Goal: Transaction & Acquisition: Subscribe to service/newsletter

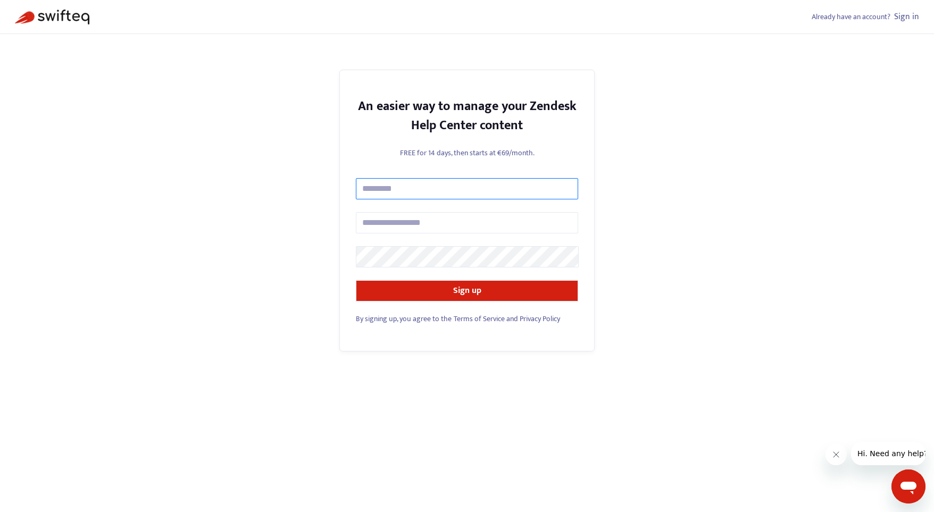
drag, startPoint x: 435, startPoint y: 188, endPoint x: 481, endPoint y: 182, distance: 45.6
click at [436, 188] on input "text" at bounding box center [467, 188] width 222 height 21
type input "**********"
click at [490, 189] on input "text" at bounding box center [467, 188] width 222 height 21
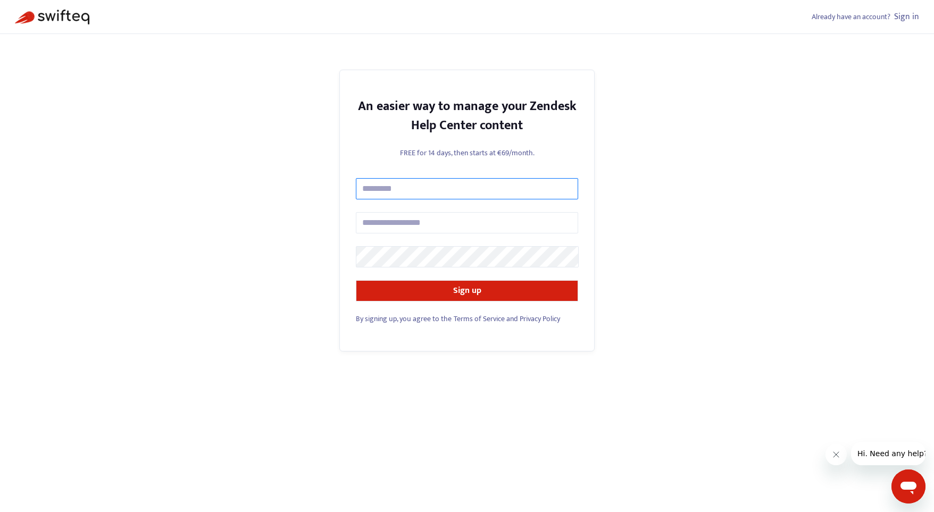
click at [493, 188] on input "text" at bounding box center [467, 188] width 222 height 21
type input "**********"
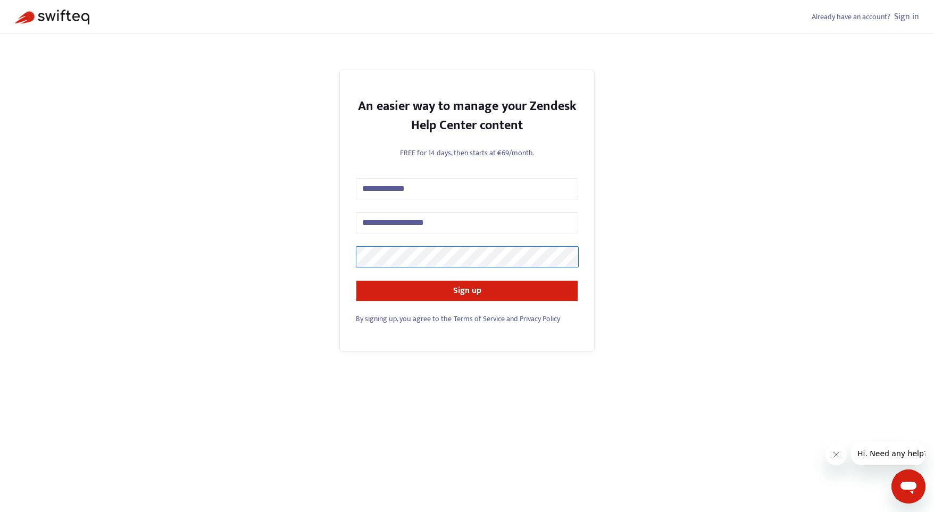
click at [356, 268] on div at bounding box center [356, 268] width 0 height 0
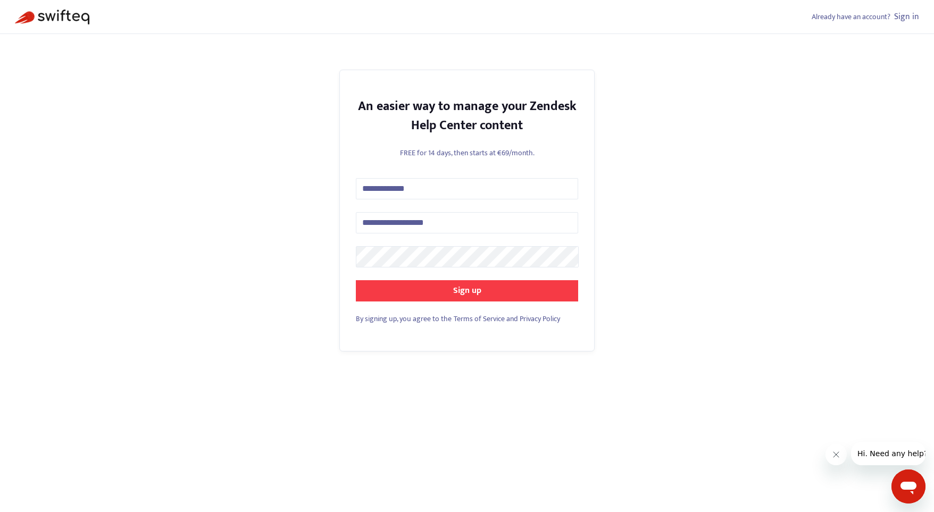
click at [482, 291] on button "Sign up" at bounding box center [467, 290] width 222 height 21
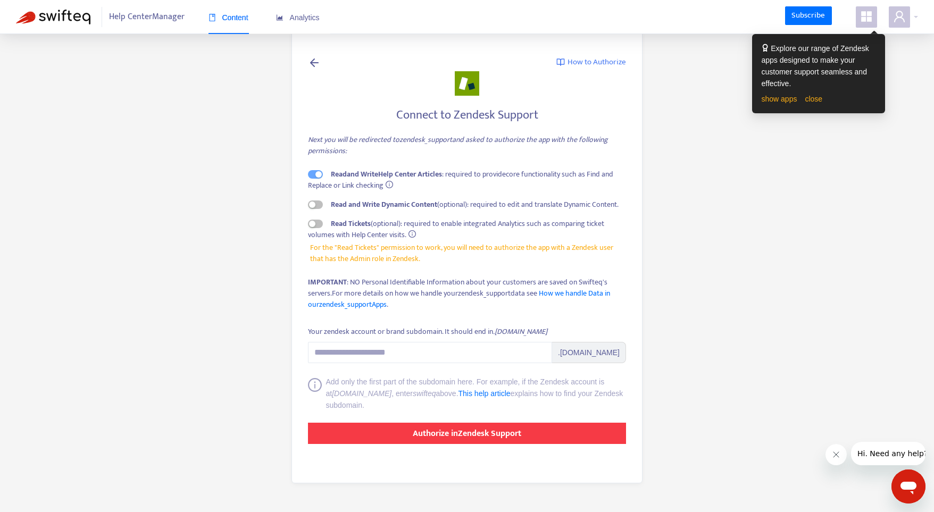
click at [459, 434] on strong "Authorize in Zendesk Support" at bounding box center [467, 434] width 109 height 14
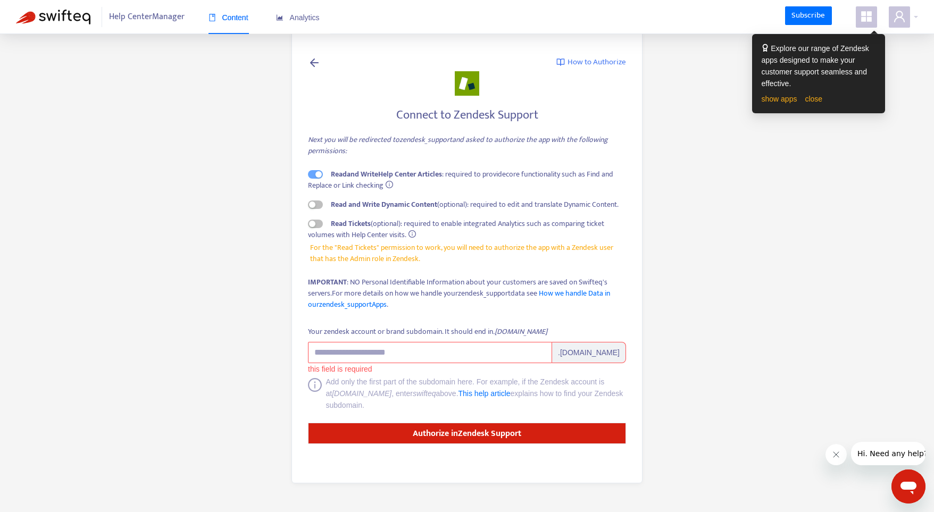
click at [462, 347] on input "Your zendesk account or brand subdomain. It should end in .zendesk.com" at bounding box center [430, 352] width 244 height 21
click at [499, 351] on input "Your zendesk account or brand subdomain. It should end in .zendesk.com" at bounding box center [430, 352] width 244 height 21
paste input "**********"
drag, startPoint x: 480, startPoint y: 358, endPoint x: 262, endPoint y: 345, distance: 218.0
click at [261, 349] on main "**********" at bounding box center [467, 256] width 934 height 512
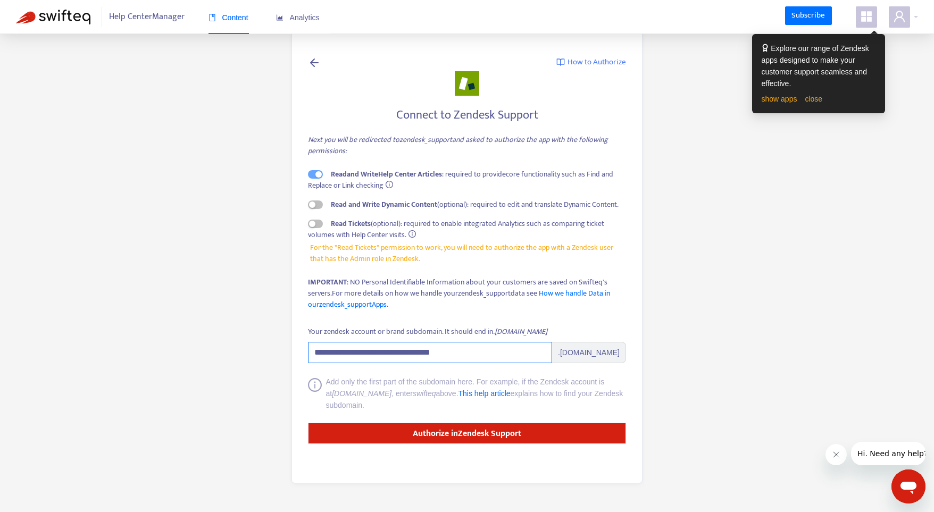
drag, startPoint x: 517, startPoint y: 348, endPoint x: 210, endPoint y: 339, distance: 307.2
click at [210, 339] on main "**********" at bounding box center [467, 256] width 934 height 512
type input "*********"
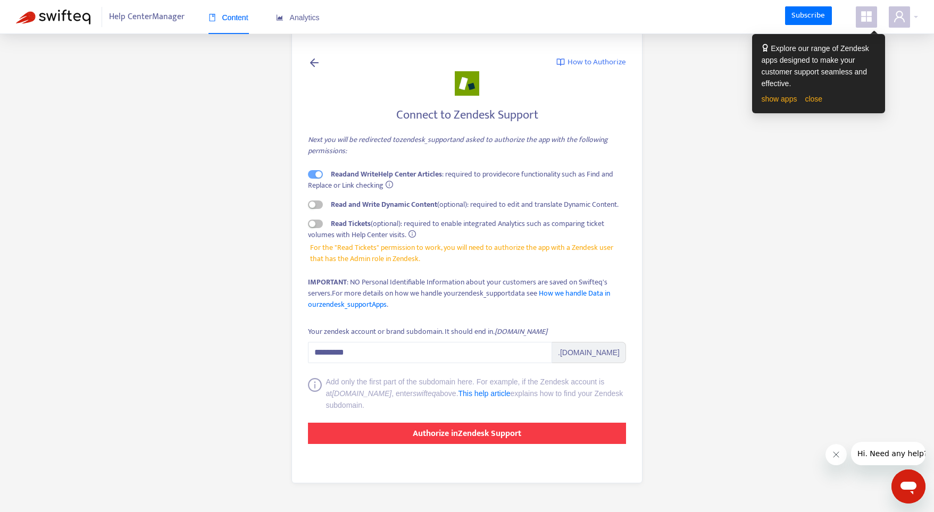
click at [360, 428] on button "Authorize in Zendesk Support" at bounding box center [467, 433] width 318 height 21
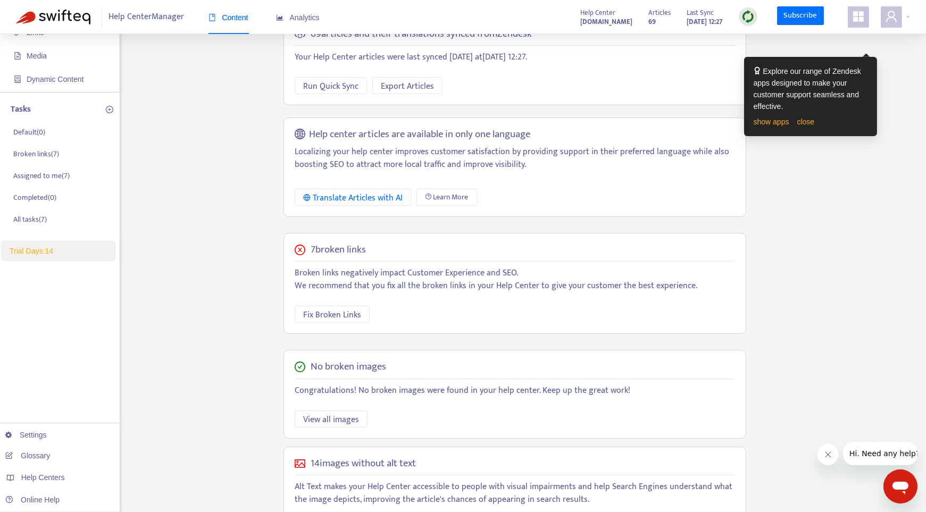
scroll to position [106, 0]
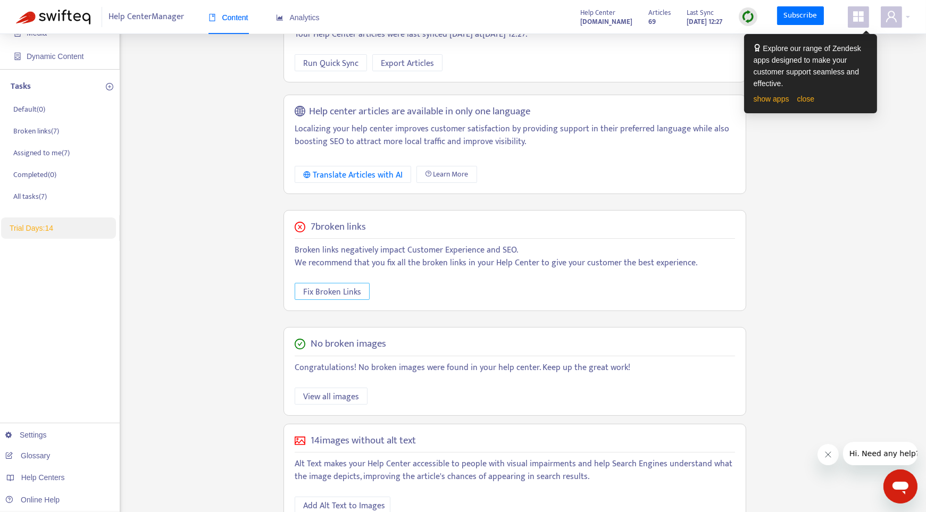
click at [341, 286] on span "Fix Broken Links" at bounding box center [332, 292] width 58 height 13
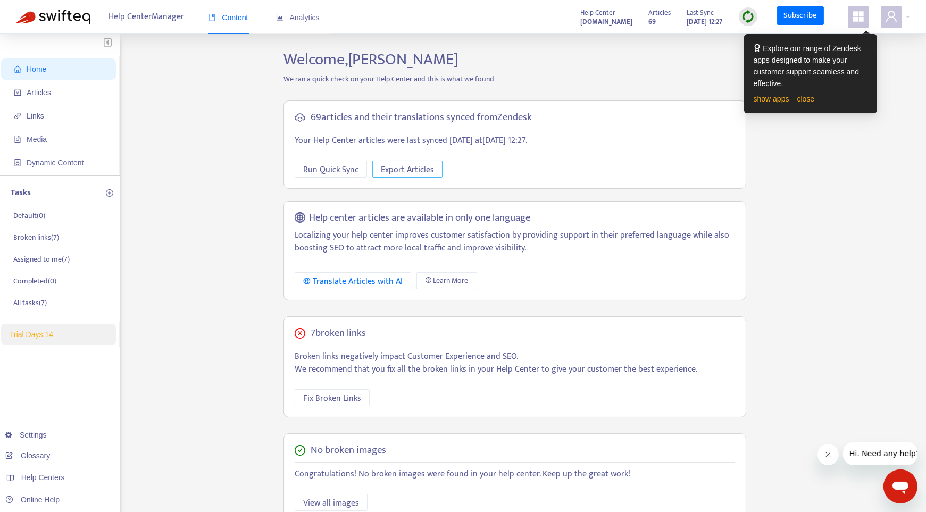
click at [402, 168] on span "Export Articles" at bounding box center [407, 169] width 53 height 13
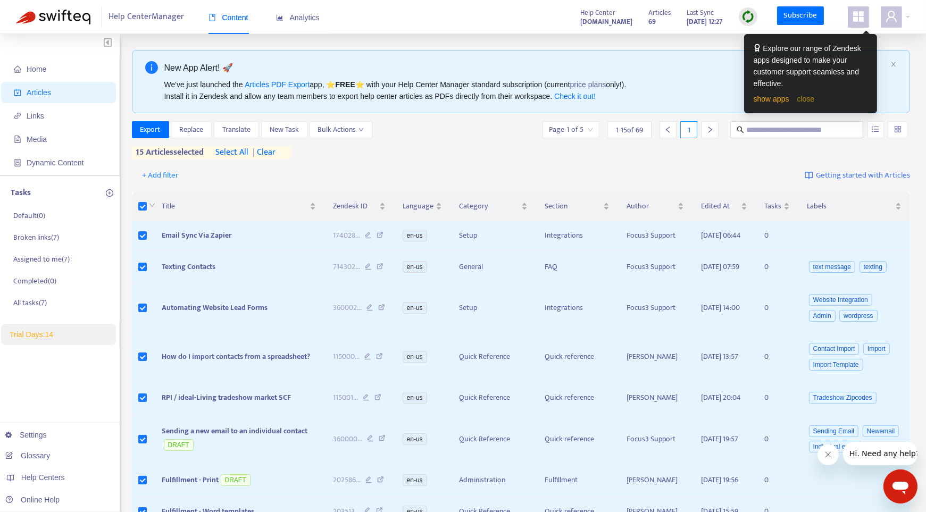
click at [807, 102] on link "close" at bounding box center [807, 99] width 18 height 9
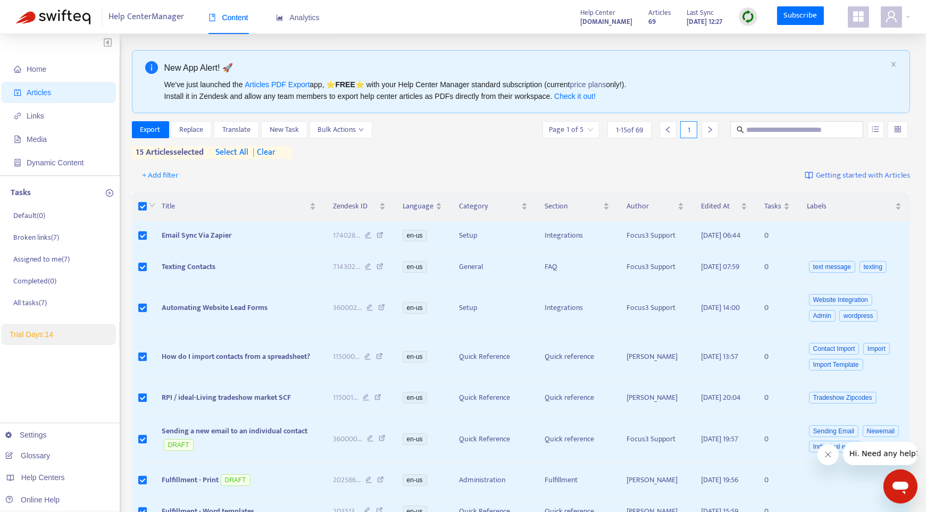
click at [232, 153] on span "select all" at bounding box center [232, 152] width 33 height 13
click at [144, 131] on span "Export" at bounding box center [150, 130] width 20 height 12
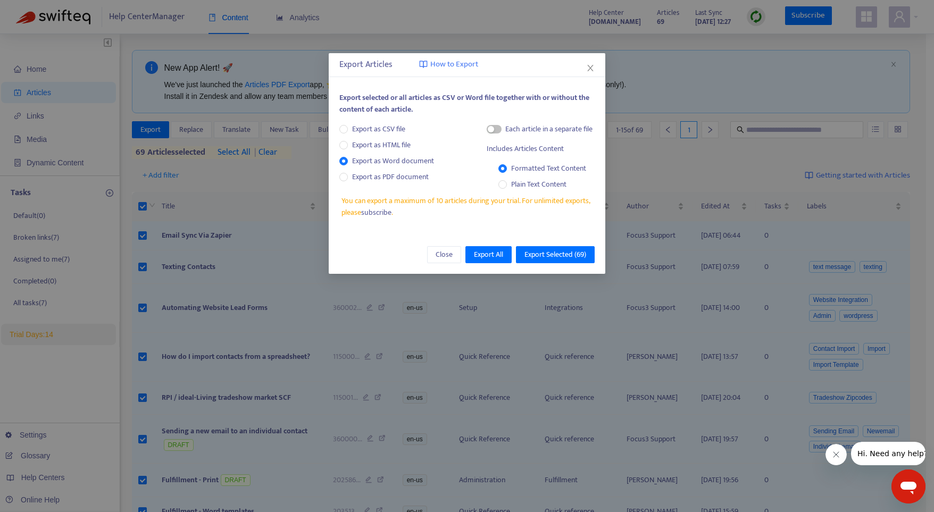
click at [377, 210] on link "subscribe" at bounding box center [376, 212] width 30 height 12
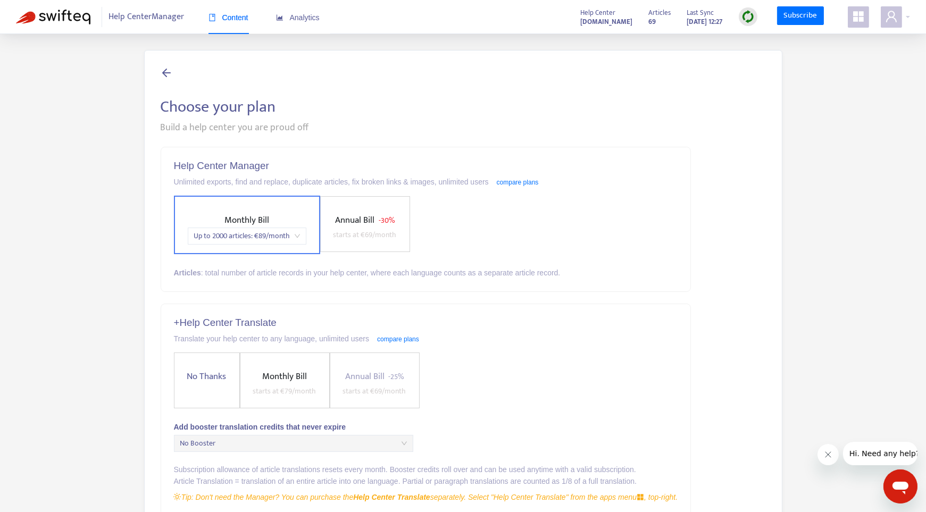
click at [303, 221] on span "Monthly Bill Up to 2000 articles : € 89 /month" at bounding box center [247, 228] width 127 height 31
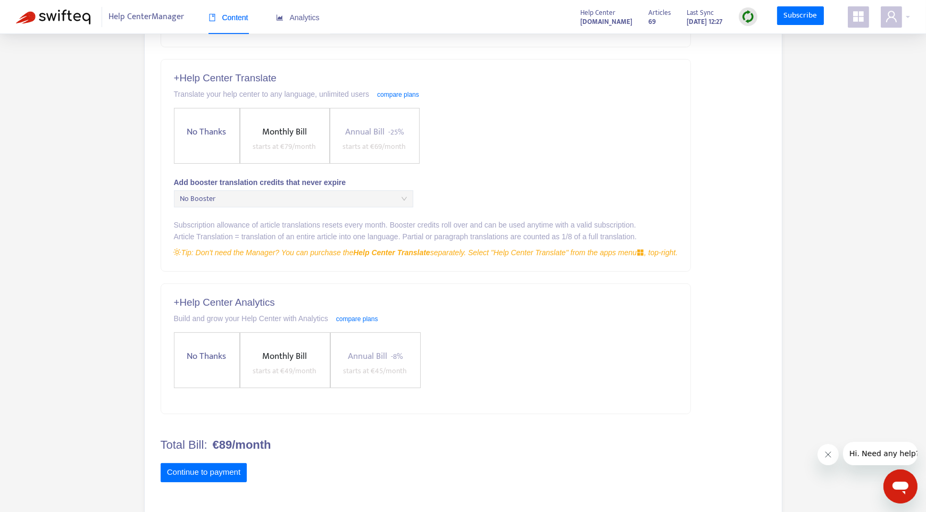
scroll to position [245, 0]
click at [204, 465] on button "Continue to payment" at bounding box center [204, 472] width 87 height 19
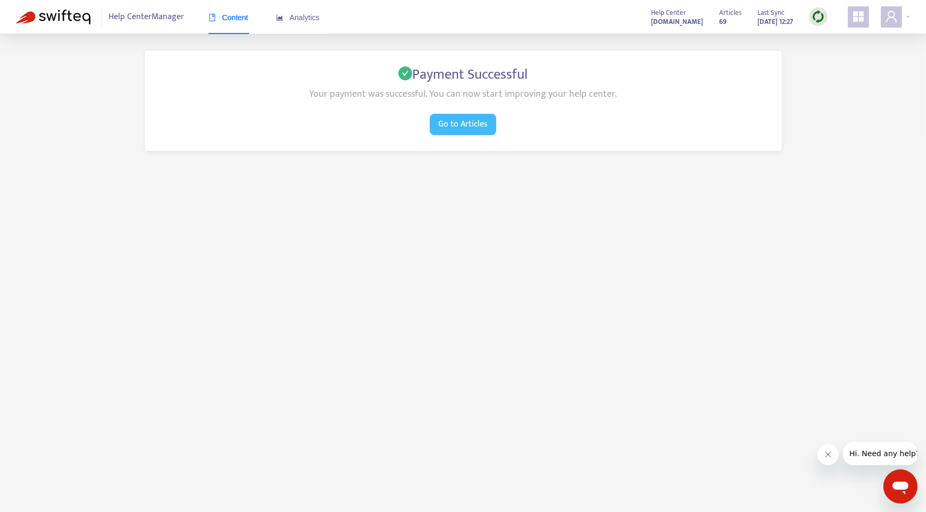
click at [452, 122] on span "Go to Articles" at bounding box center [462, 124] width 49 height 13
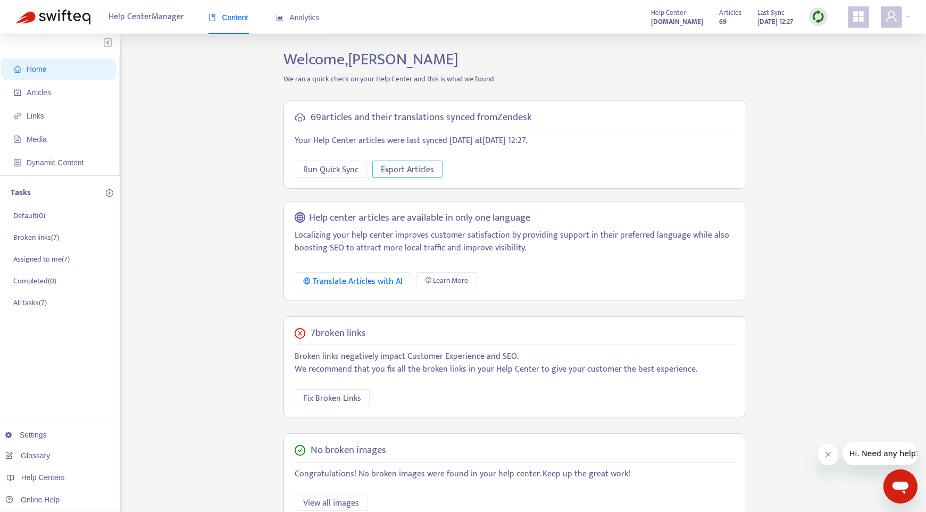
click at [404, 171] on span "Export Articles" at bounding box center [407, 169] width 53 height 13
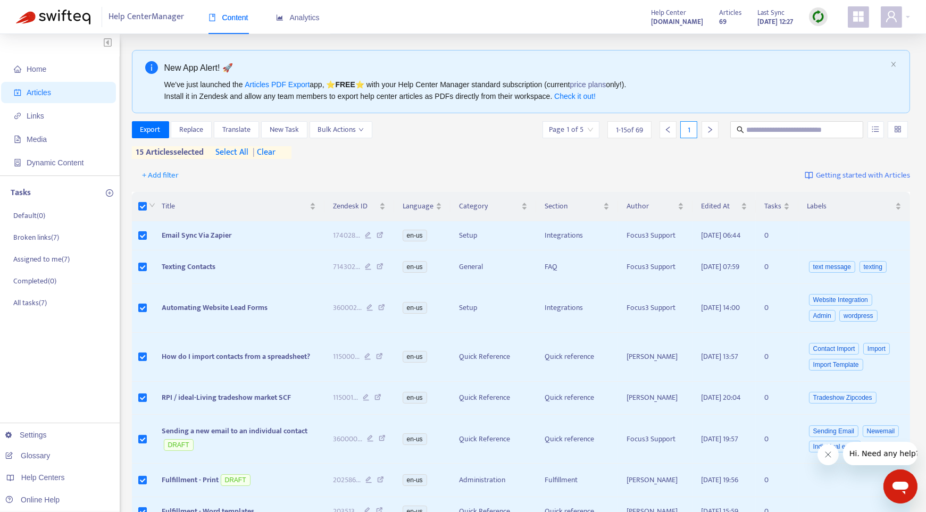
click at [229, 151] on span "select all" at bounding box center [232, 152] width 33 height 13
click at [158, 129] on span "Export" at bounding box center [150, 130] width 20 height 12
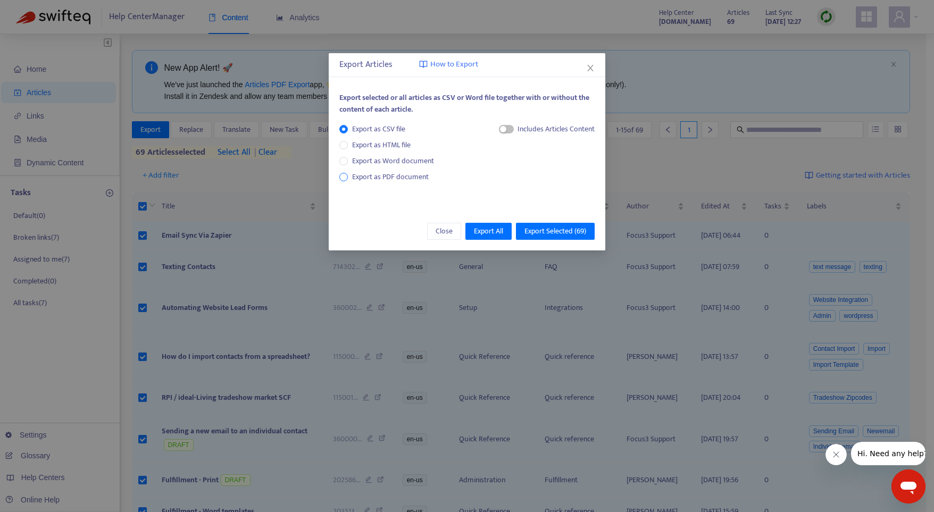
click at [358, 178] on span "Export as PDF document" at bounding box center [390, 177] width 77 height 12
click at [500, 233] on span "Export All" at bounding box center [488, 232] width 29 height 12
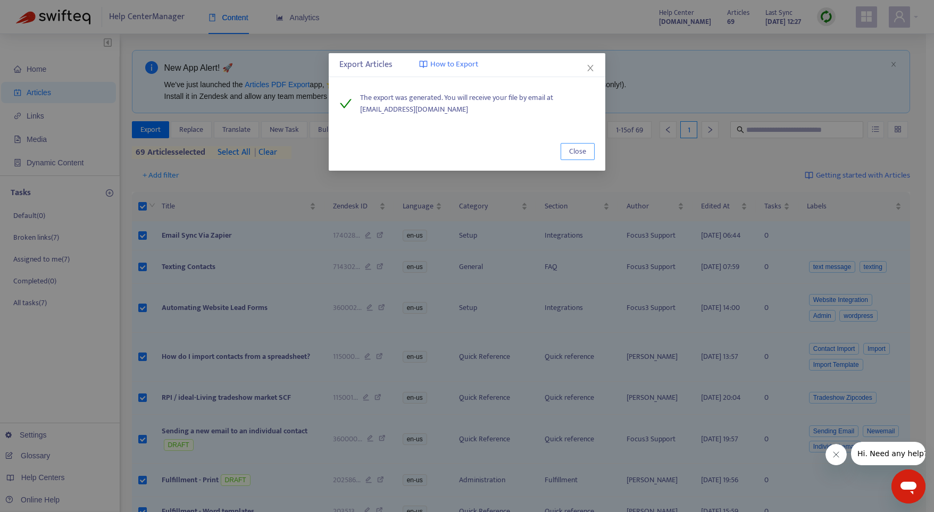
click at [575, 151] on span "Close" at bounding box center [577, 152] width 17 height 12
